Goal: Information Seeking & Learning: Understand process/instructions

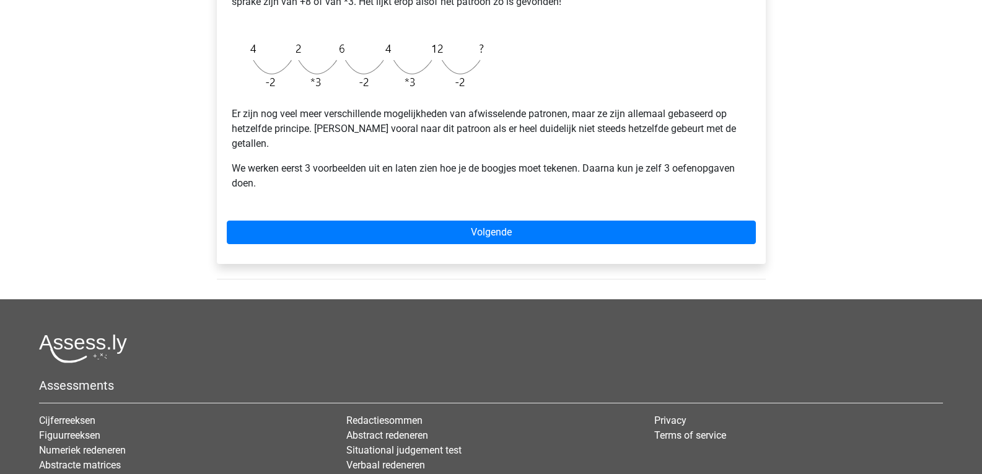
scroll to position [434, 0]
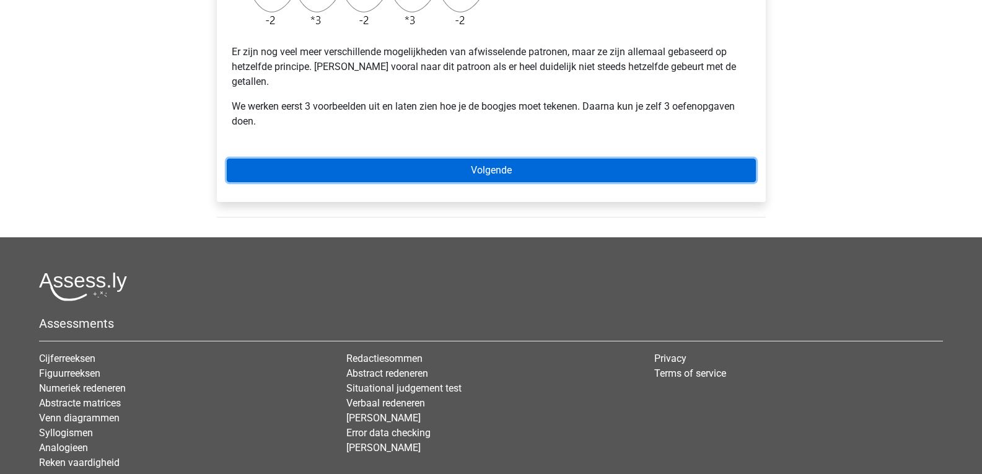
click at [440, 159] on link "Volgende" at bounding box center [491, 171] width 529 height 24
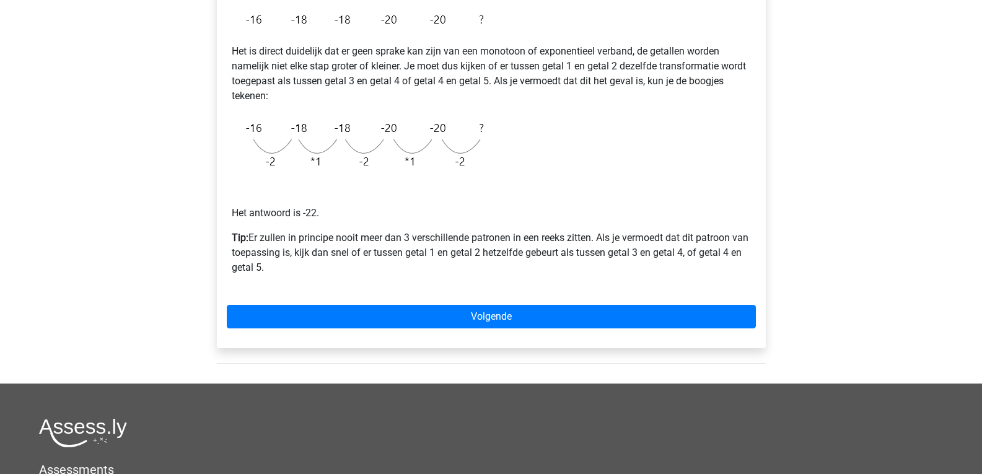
scroll to position [310, 0]
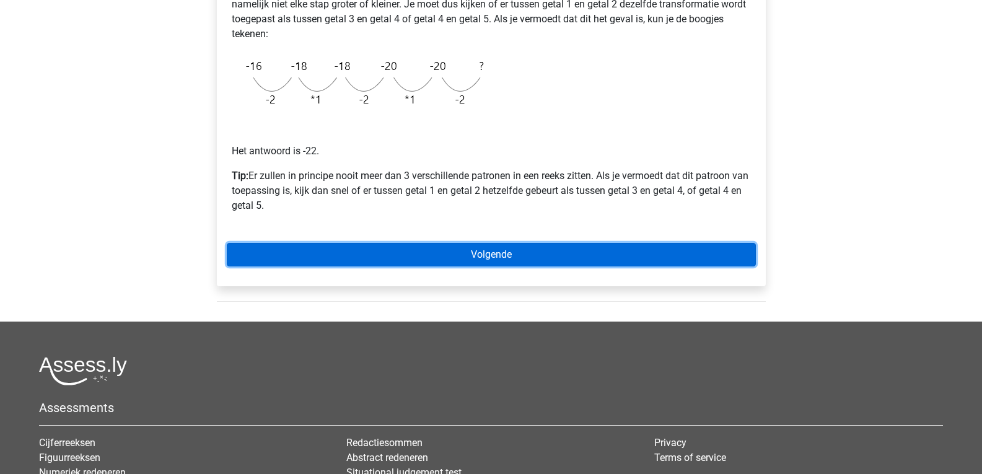
click at [419, 261] on link "Volgende" at bounding box center [491, 255] width 529 height 24
